Goal: Information Seeking & Learning: Learn about a topic

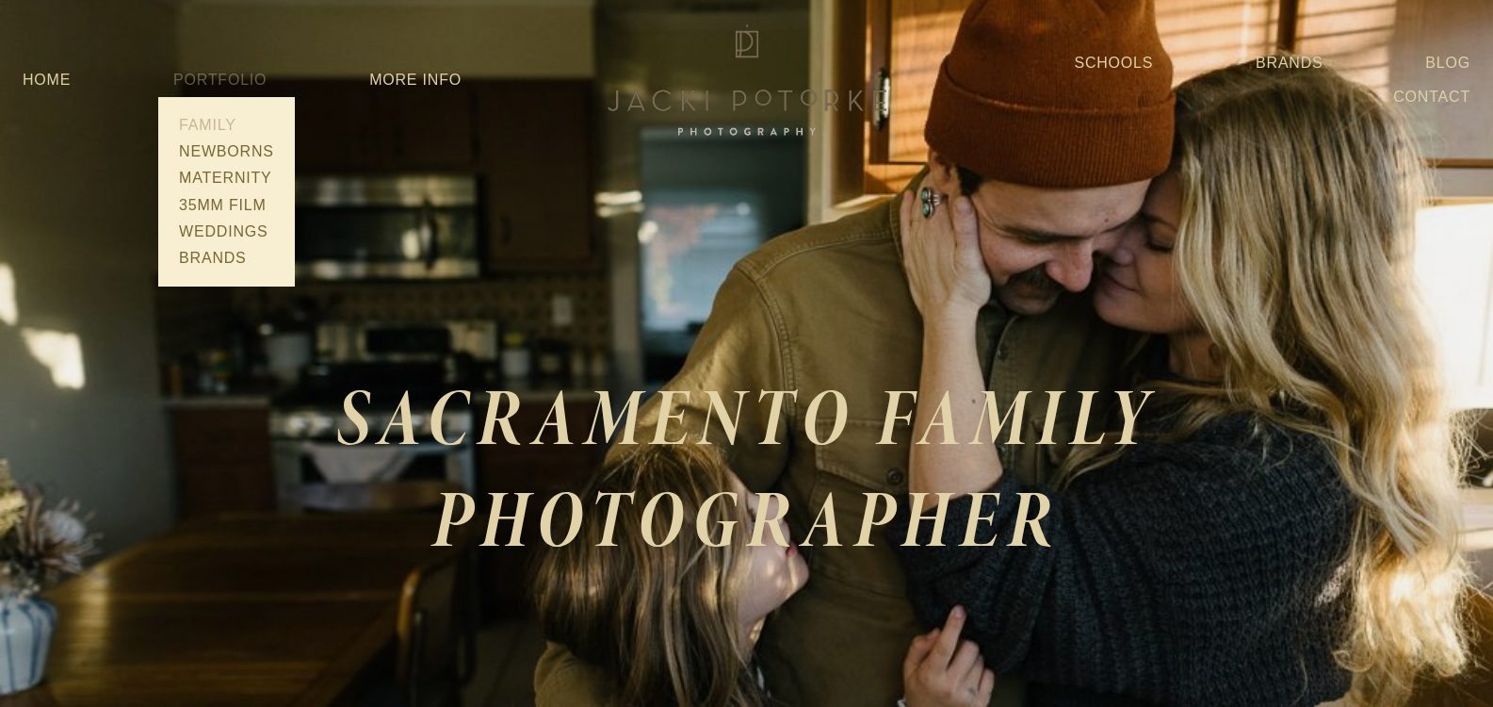
click at [204, 123] on link "Family" at bounding box center [226, 125] width 106 height 26
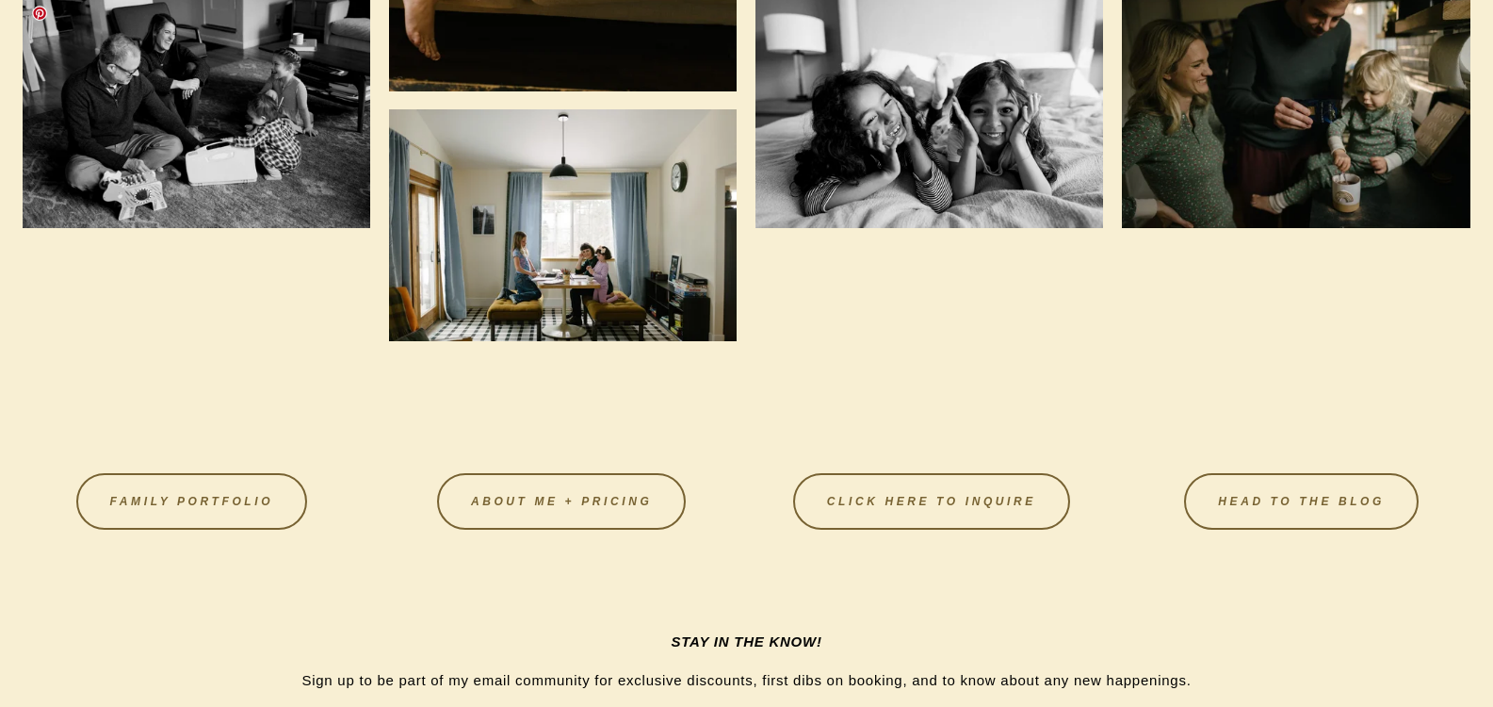
scroll to position [5652, 0]
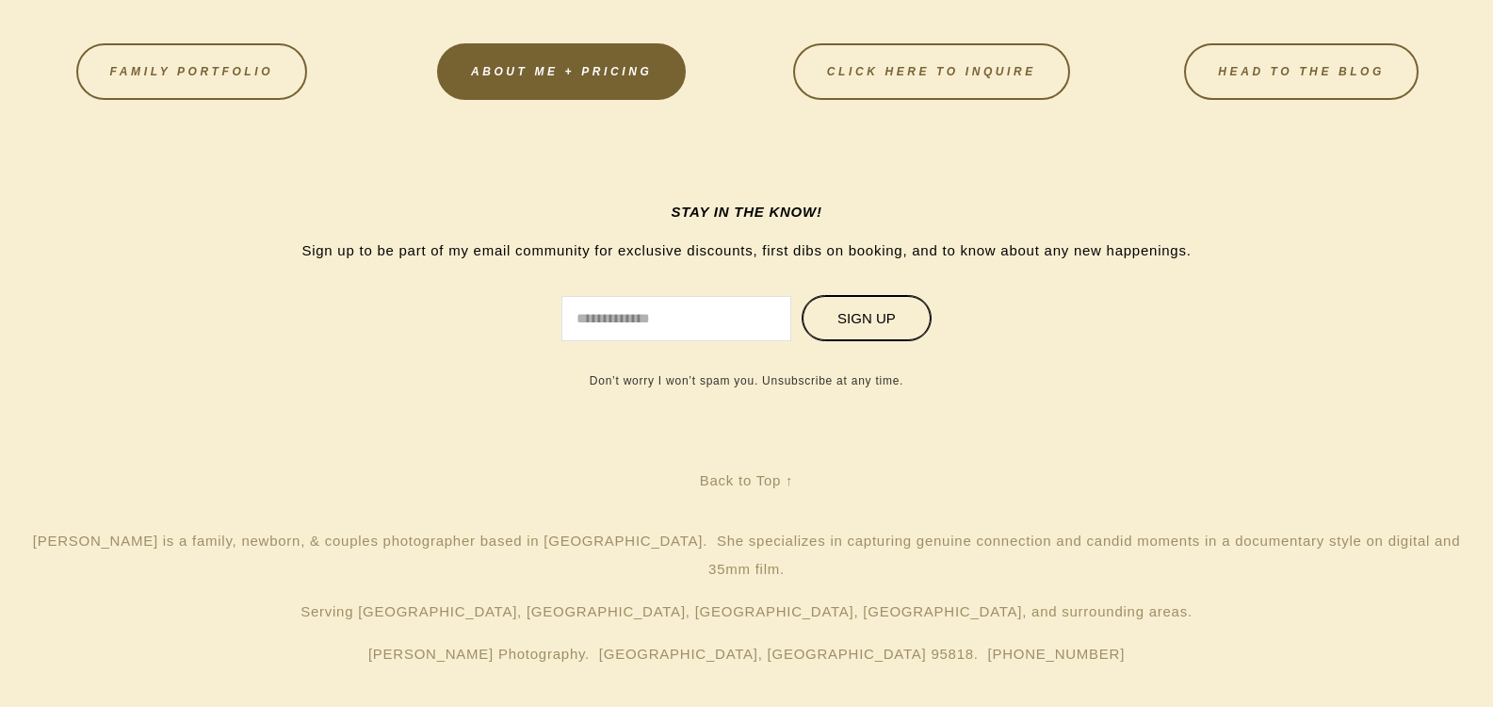
click at [559, 75] on link "About Me + Pricing" at bounding box center [561, 71] width 249 height 57
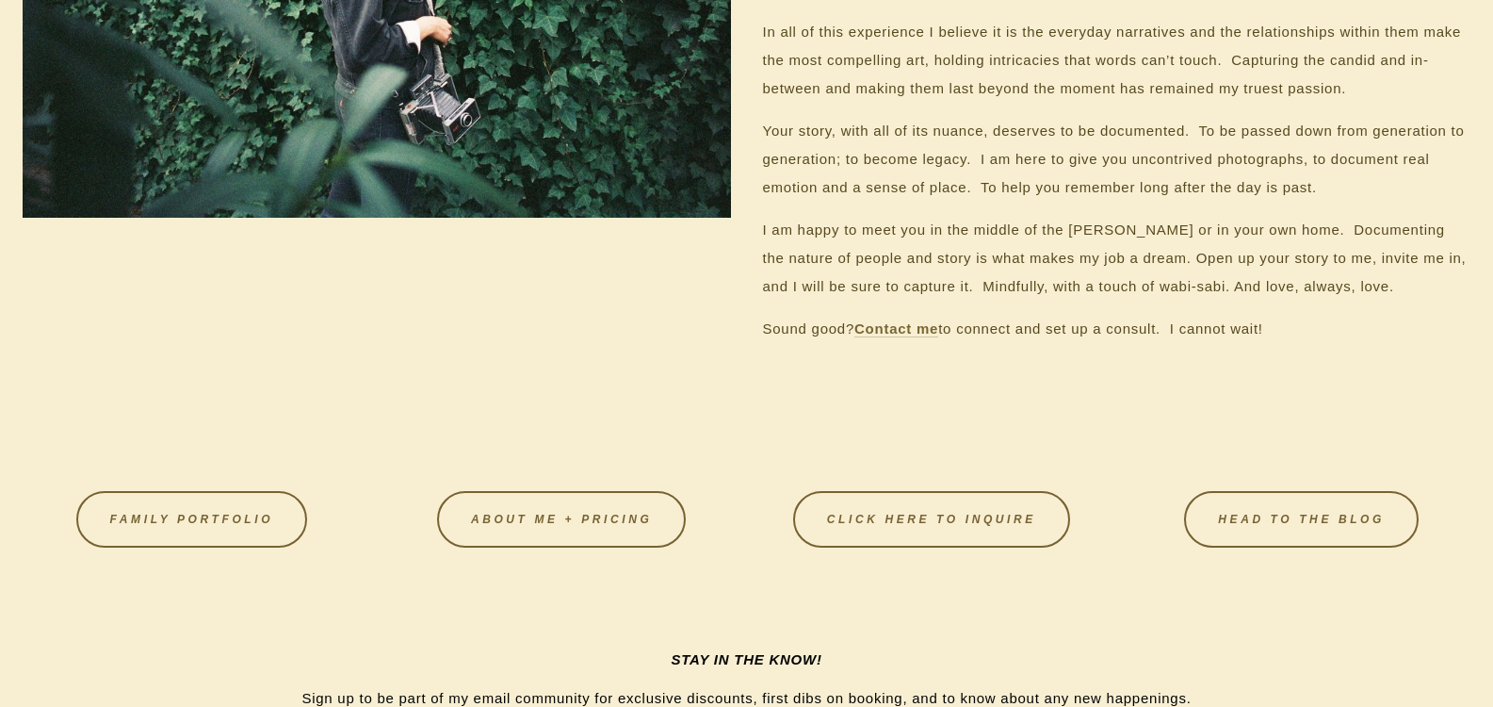
scroll to position [1978, 0]
